Goal: Task Accomplishment & Management: Manage account settings

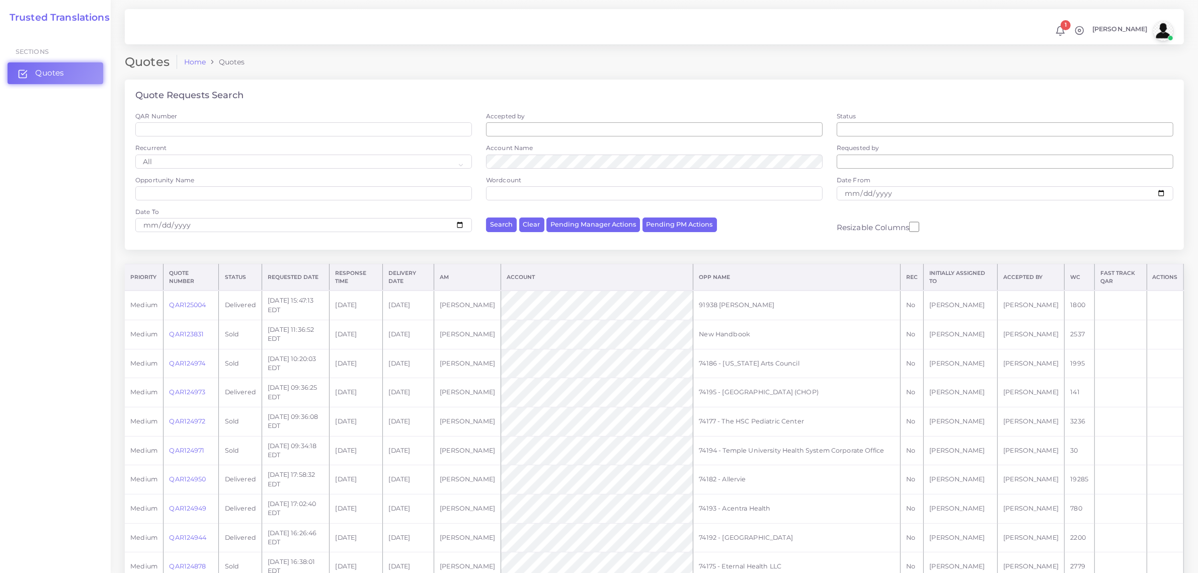
click at [48, 78] on span "Quotes" at bounding box center [49, 72] width 29 height 11
